Goal: Task Accomplishment & Management: Manage account settings

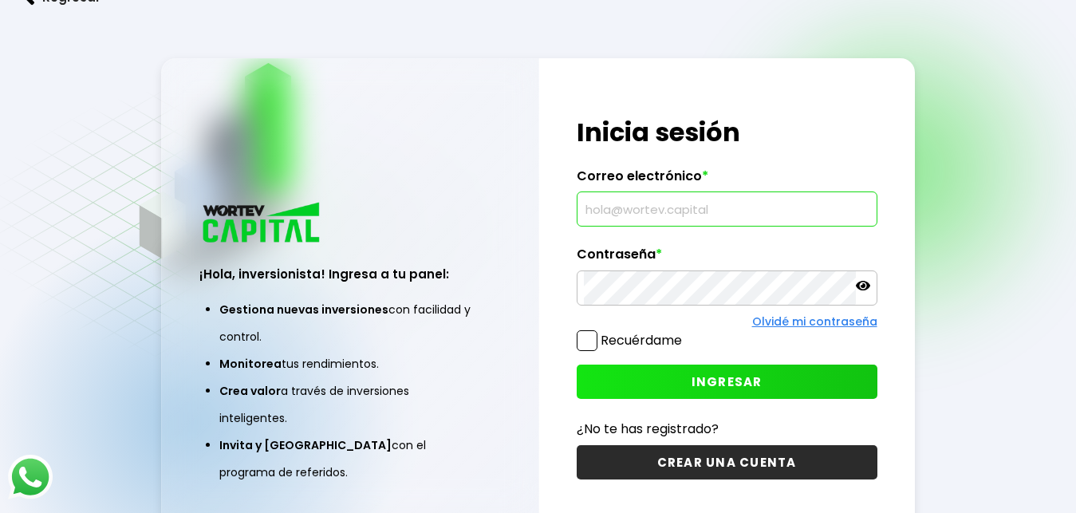
click at [615, 206] on input "text" at bounding box center [727, 208] width 286 height 33
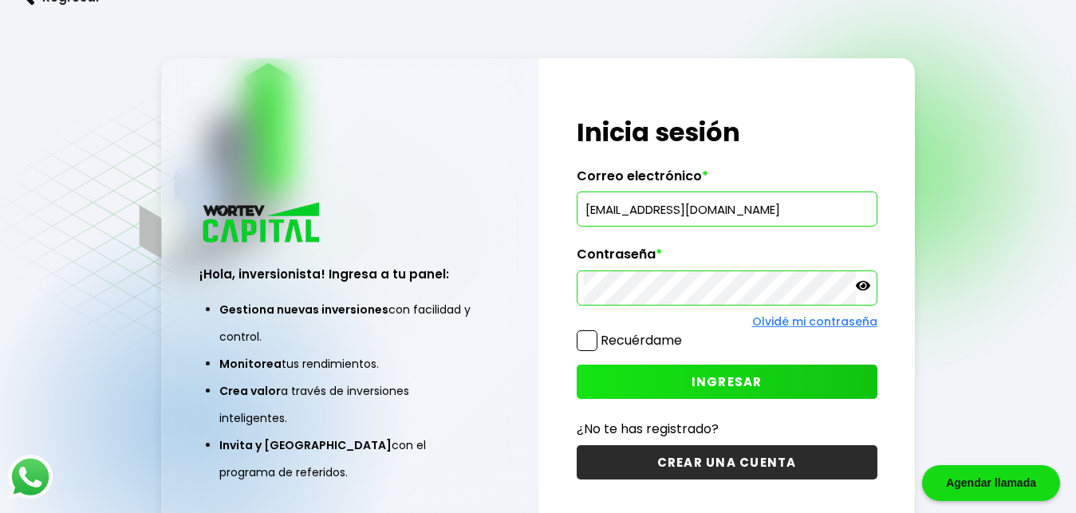
type input "[EMAIL_ADDRESS][DOMAIN_NAME]"
click at [594, 337] on span at bounding box center [587, 340] width 21 height 21
click at [685, 333] on input "Recuérdame" at bounding box center [685, 333] width 0 height 0
click at [617, 384] on button "INGRESAR" at bounding box center [727, 382] width 301 height 34
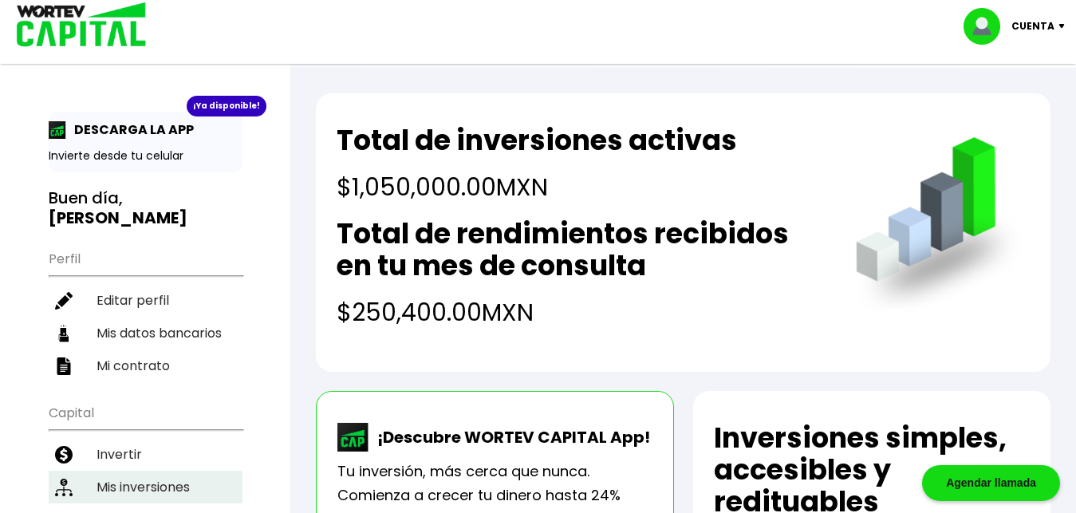
click at [166, 473] on li "Mis inversiones" at bounding box center [146, 487] width 194 height 33
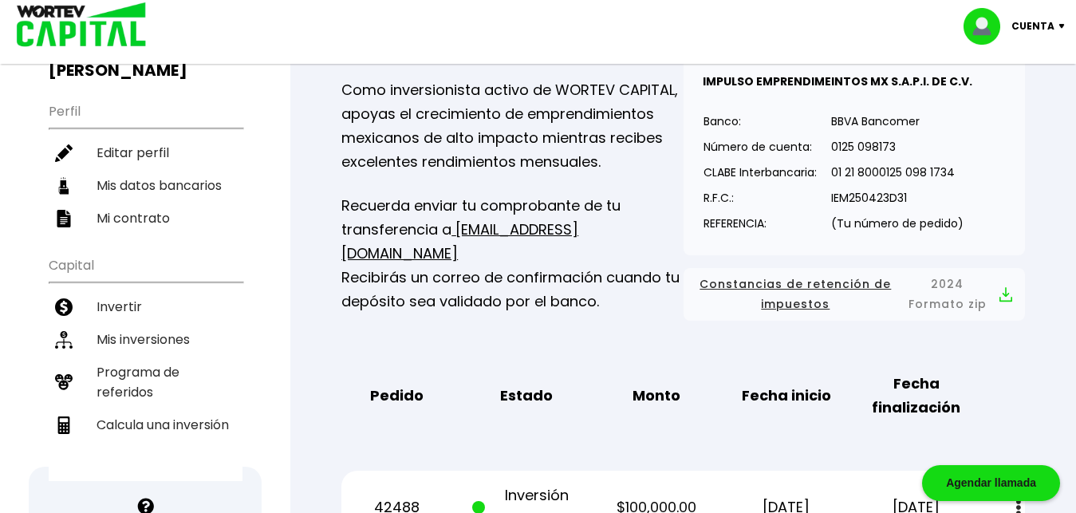
scroll to position [136, 0]
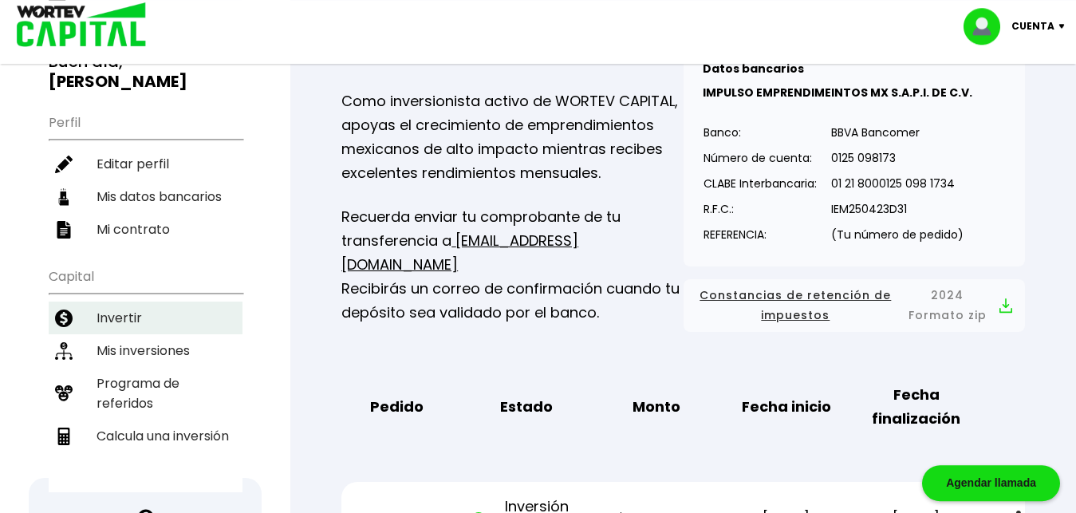
click at [132, 302] on li "Invertir" at bounding box center [146, 317] width 194 height 33
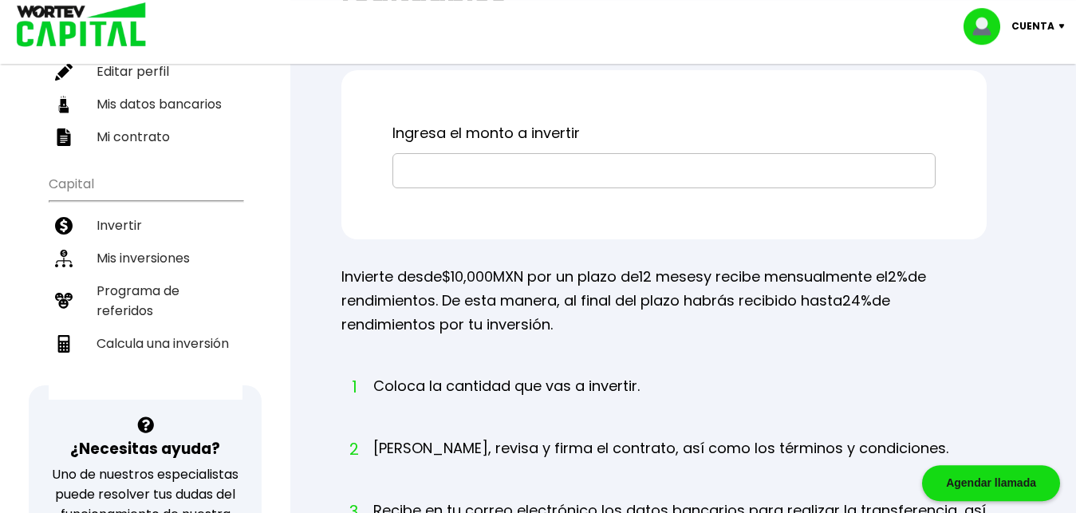
scroll to position [231, 0]
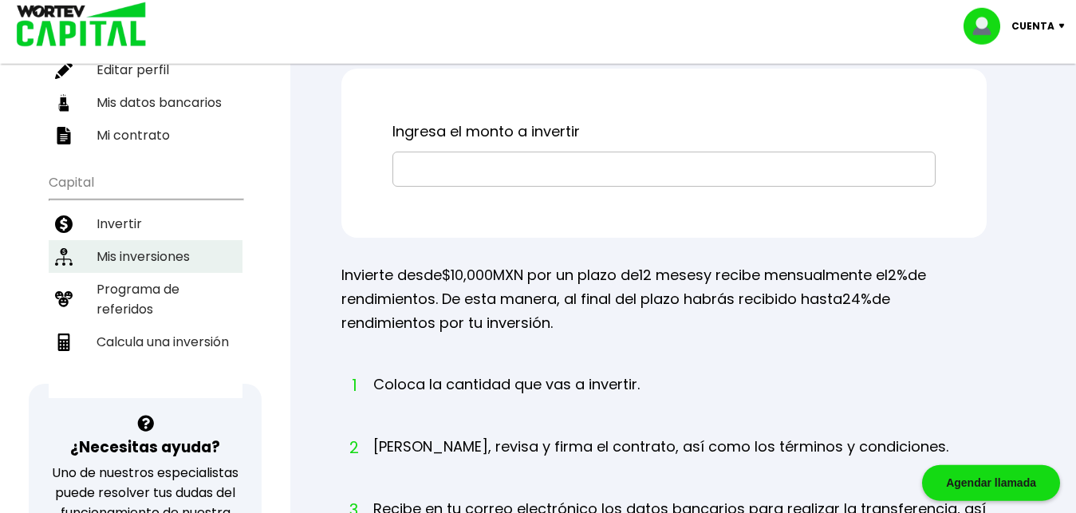
click at [153, 240] on li "Mis inversiones" at bounding box center [146, 256] width 194 height 33
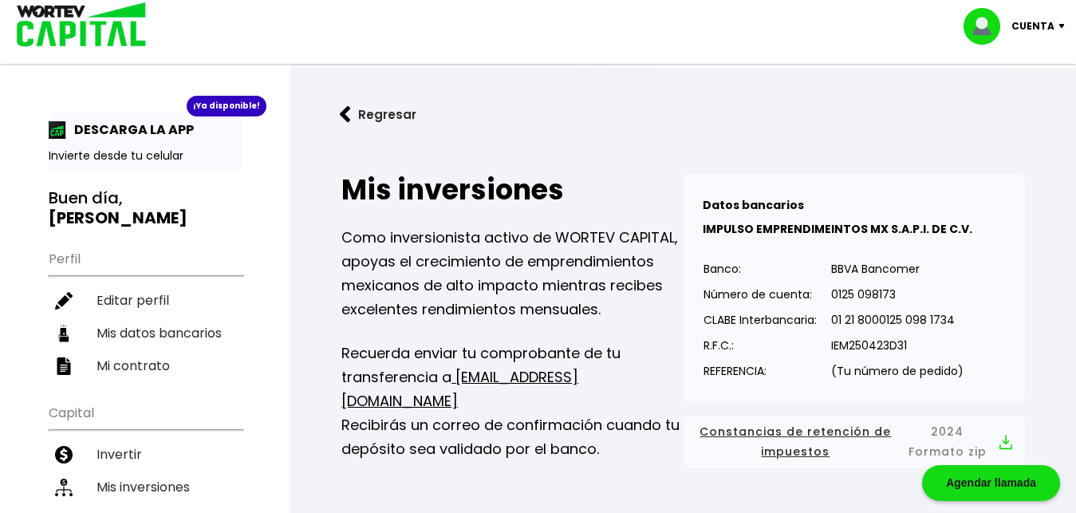
click at [1054, 26] on p "Cuenta" at bounding box center [1032, 26] width 43 height 24
click at [991, 109] on li "Cerrar sesión" at bounding box center [1016, 106] width 128 height 33
